Goal: Information Seeking & Learning: Understand process/instructions

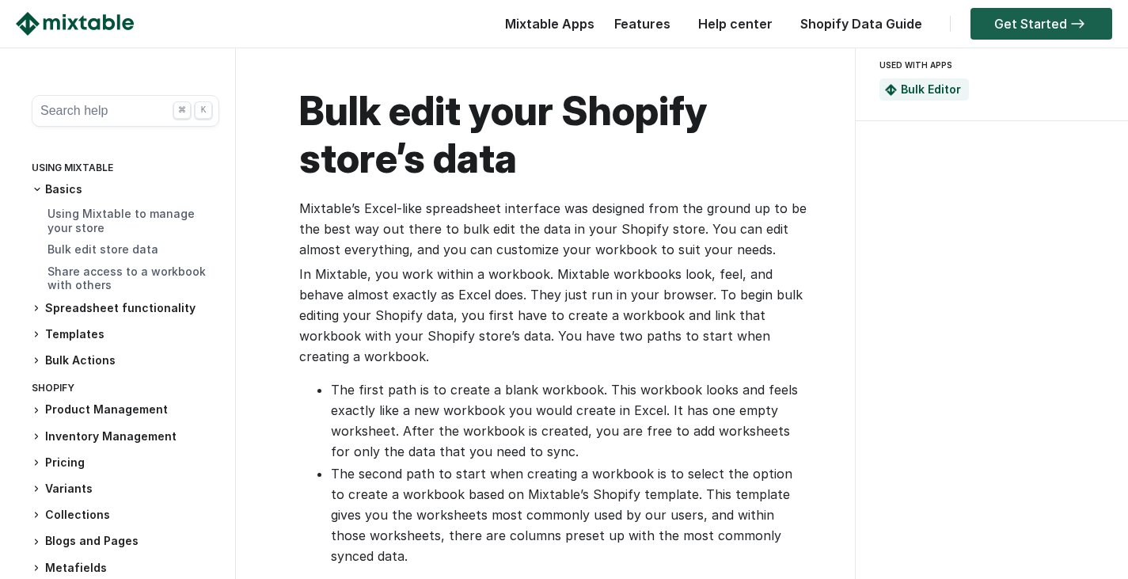
click at [1024, 22] on link "Get Started" at bounding box center [1042, 24] width 142 height 32
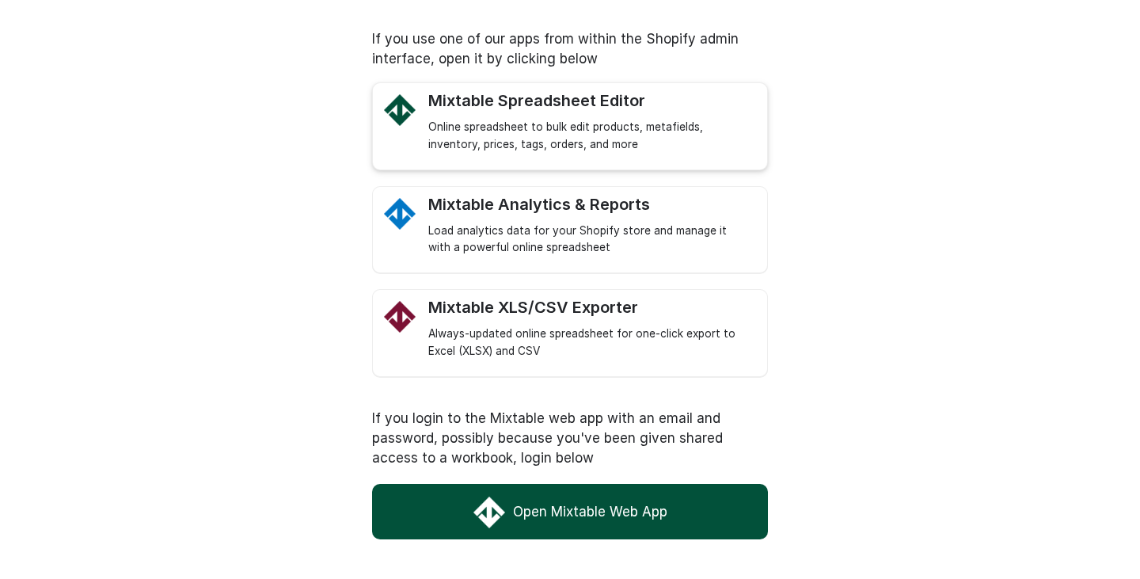
click at [649, 108] on div "Mixtable Spreadsheet Editor" at bounding box center [589, 101] width 323 height 20
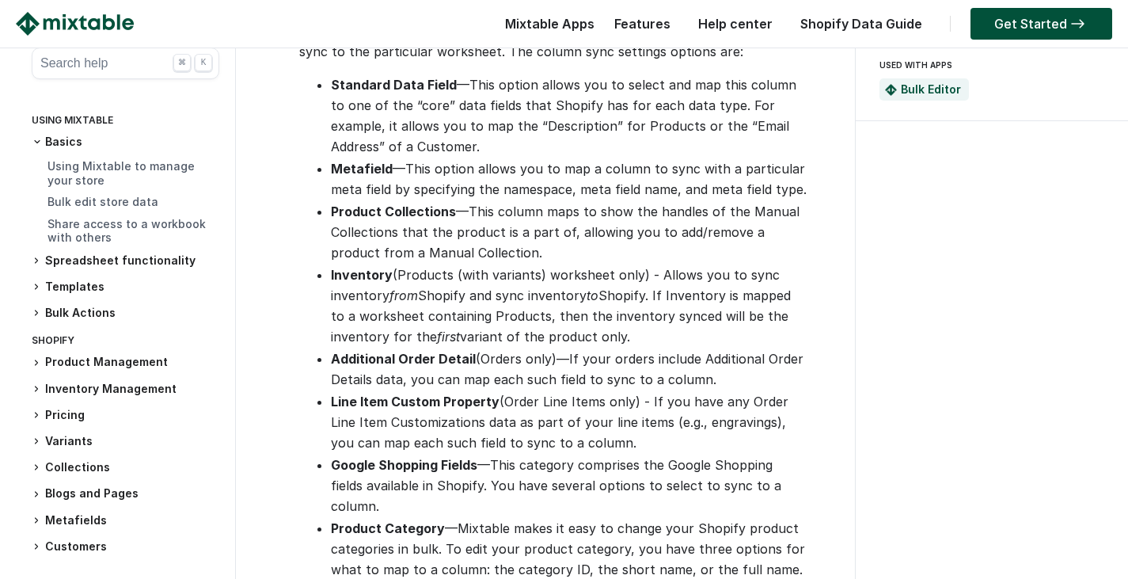
scroll to position [1504, 0]
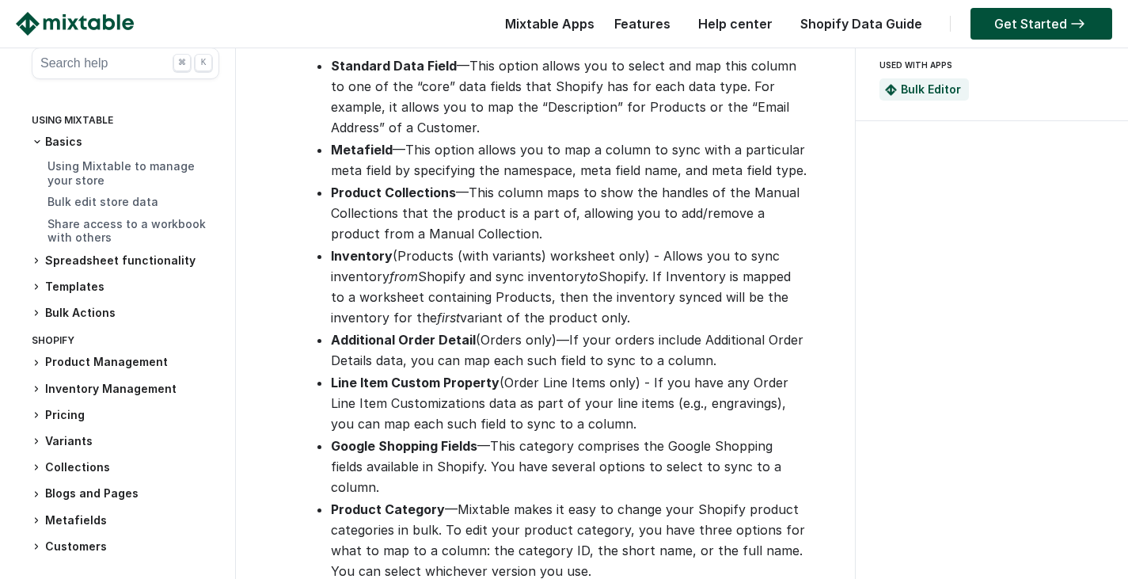
click at [76, 67] on button "Search help ⌘ K" at bounding box center [126, 64] width 188 height 32
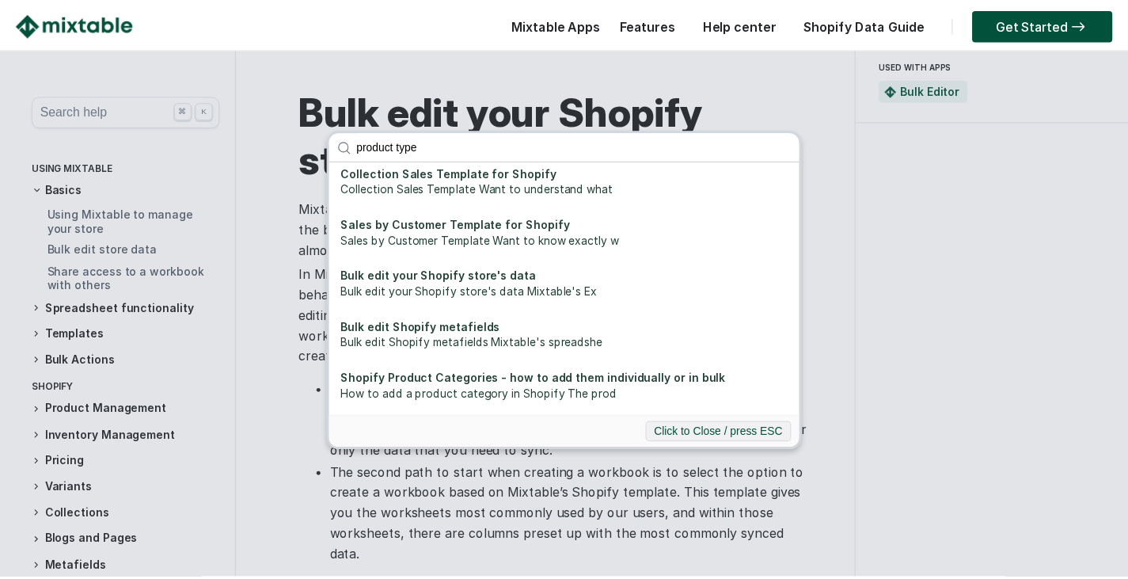
scroll to position [238, 0]
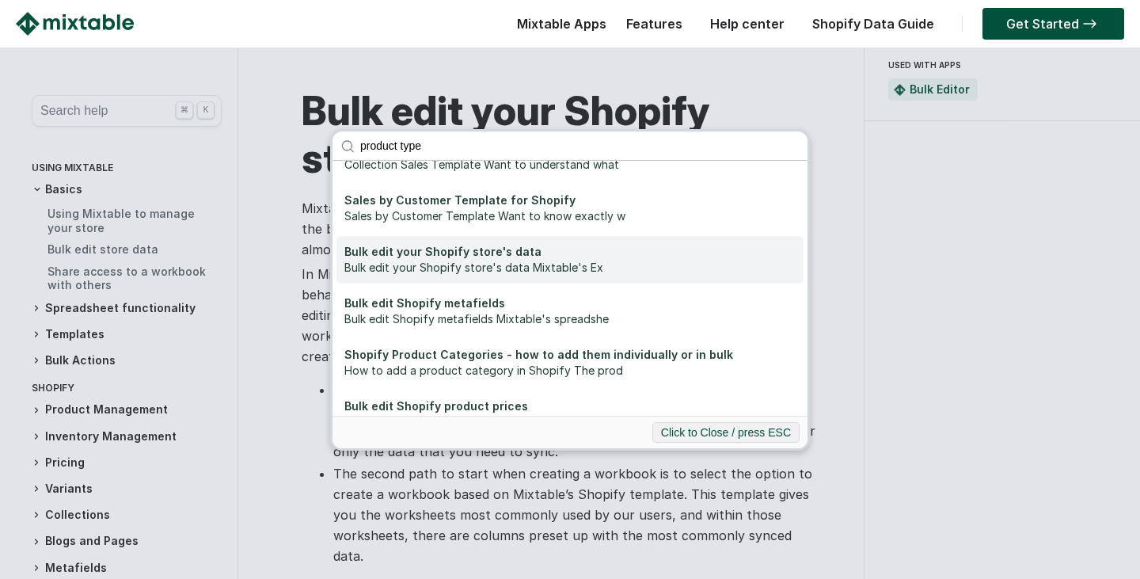
type input "product type"
click at [500, 262] on div "Bulk edit your Shopify store's data Mixtable's Ex" at bounding box center [569, 268] width 451 height 16
click at [523, 256] on div "Bulk edit your Shopify store's data" at bounding box center [569, 252] width 451 height 16
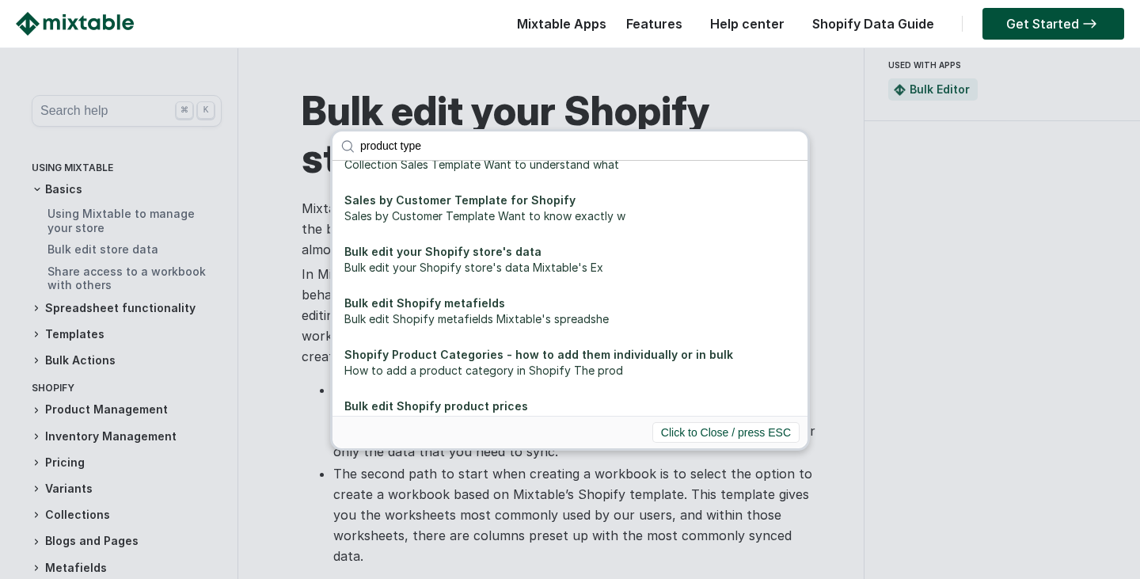
click at [713, 432] on button "Click to Close / press ESC" at bounding box center [725, 432] width 147 height 21
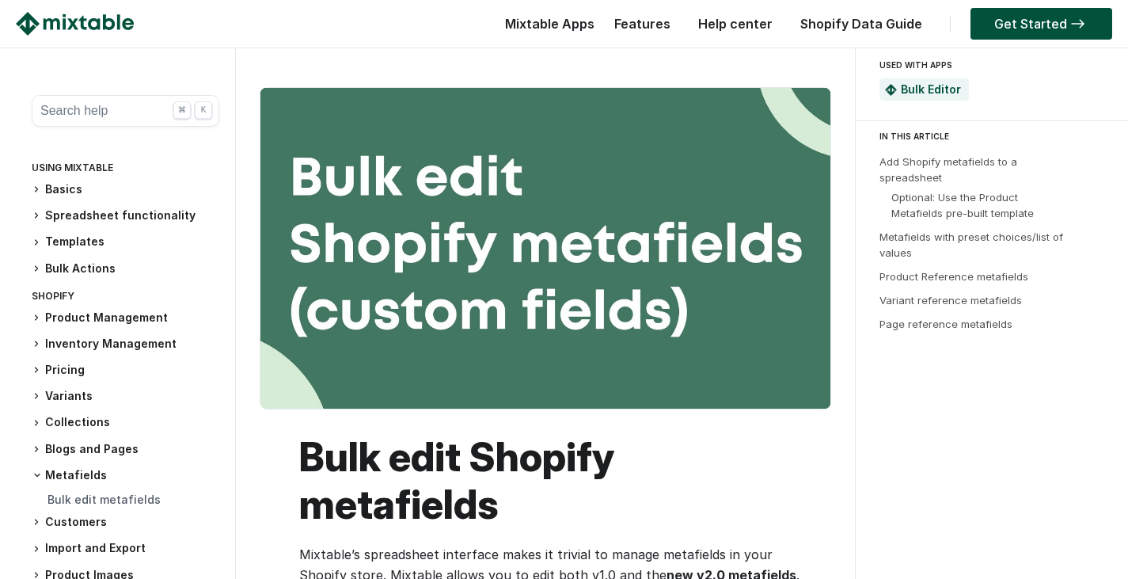
click at [453, 338] on iframe at bounding box center [545, 248] width 570 height 321
